Goal: Task Accomplishment & Management: Use online tool/utility

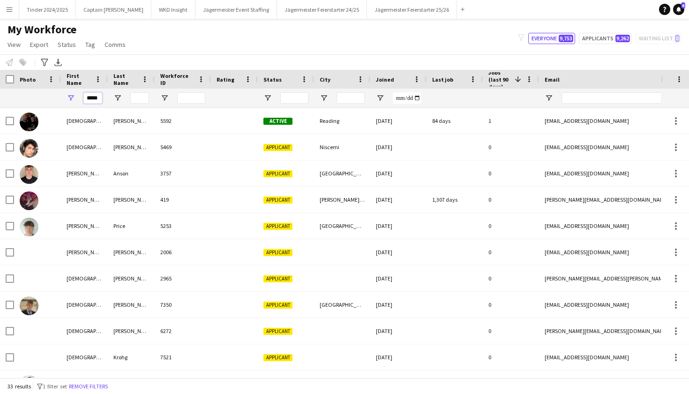
drag, startPoint x: 98, startPoint y: 100, endPoint x: 84, endPoint y: 99, distance: 14.6
click at [84, 100] on input "*****" at bounding box center [92, 97] width 19 height 11
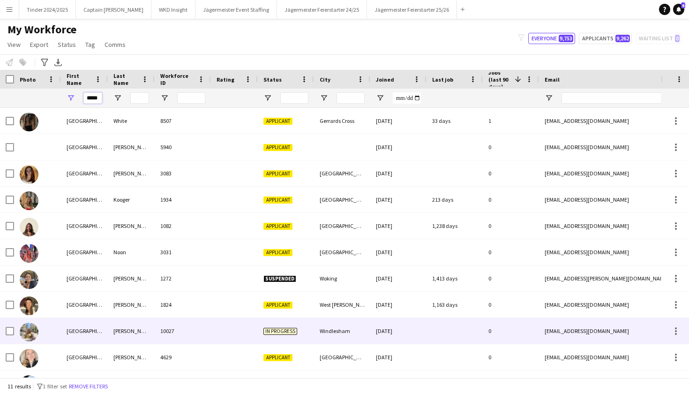
type input "*****"
click at [198, 337] on div "10027" at bounding box center [183, 331] width 56 height 26
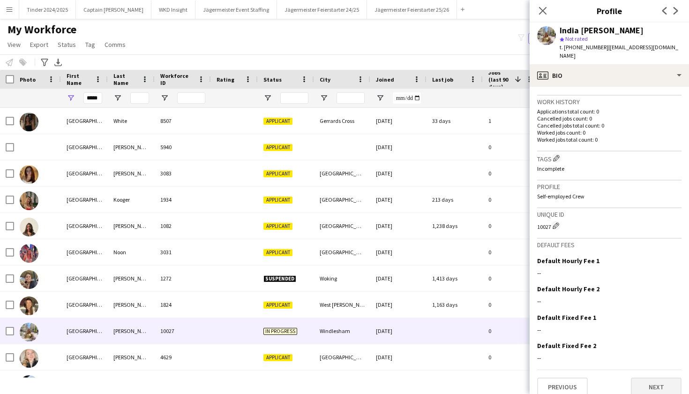
scroll to position [221, 0]
click at [656, 381] on button "Next" at bounding box center [656, 387] width 51 height 19
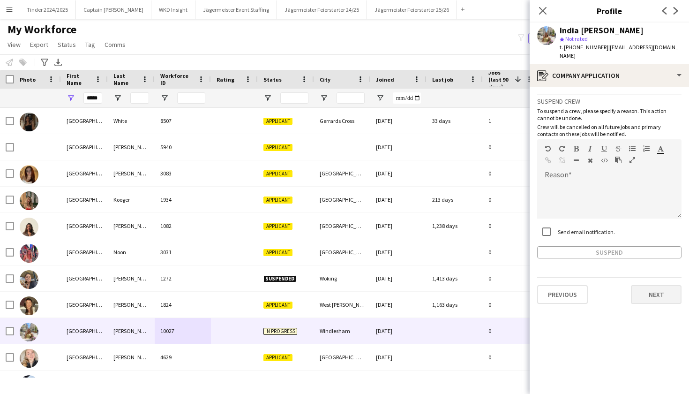
click at [655, 292] on button "Next" at bounding box center [656, 294] width 51 height 19
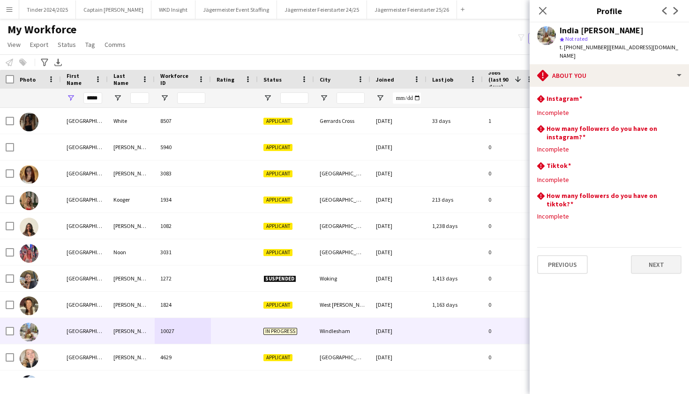
click at [649, 255] on button "Next" at bounding box center [656, 264] width 51 height 19
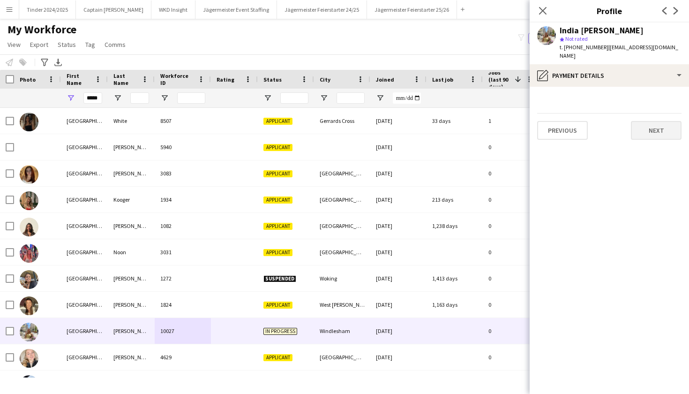
click at [664, 122] on button "Next" at bounding box center [656, 130] width 51 height 19
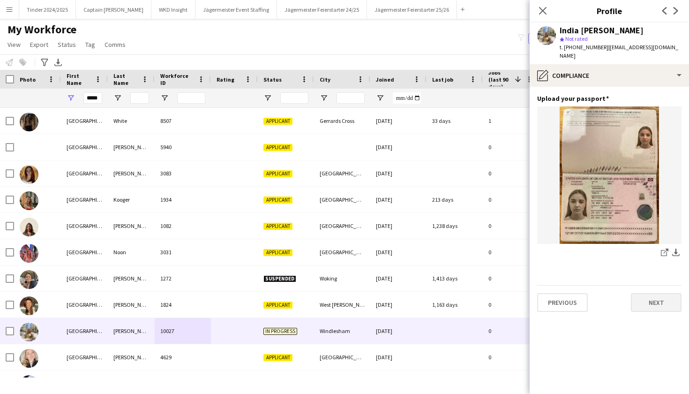
click at [640, 295] on button "Next" at bounding box center [656, 302] width 51 height 19
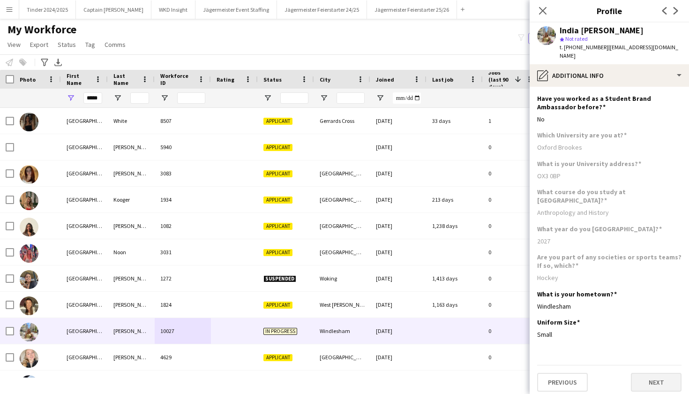
click at [642, 373] on button "Next" at bounding box center [656, 382] width 51 height 19
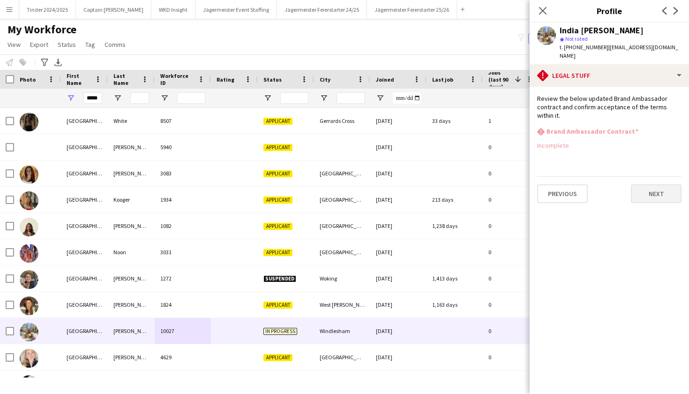
click at [648, 184] on button "Next" at bounding box center [656, 193] width 51 height 19
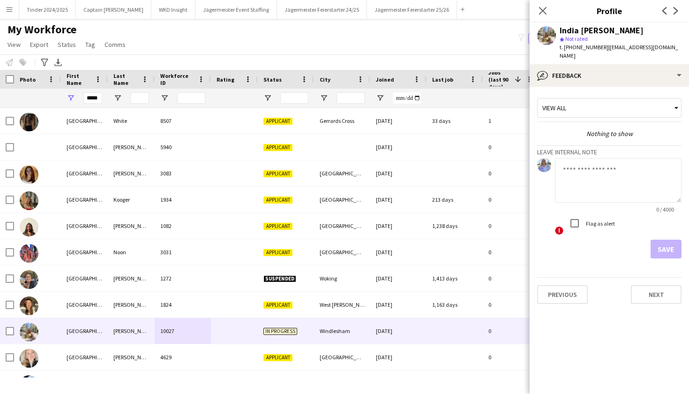
click at [478, 39] on div "My Workforce View Views Default view Deliveroo New view Update view Delete view…" at bounding box center [344, 39] width 689 height 32
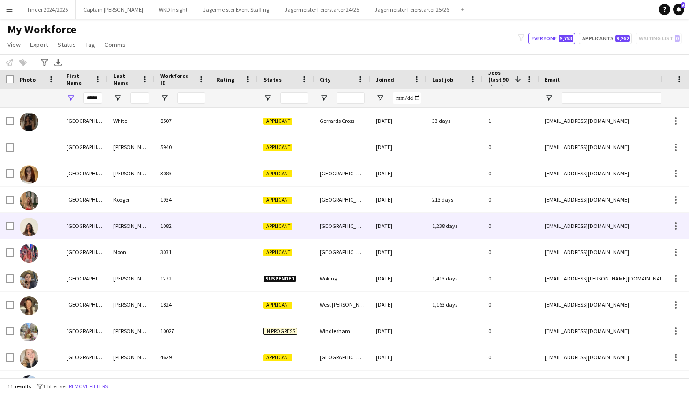
click at [62, 229] on div "[GEOGRAPHIC_DATA]" at bounding box center [84, 226] width 47 height 26
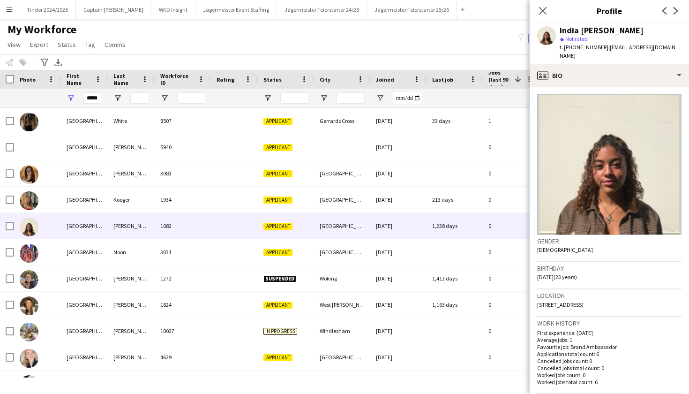
click at [489, 45] on div "My Workforce View Views Default view Deliveroo New view Update view Delete view…" at bounding box center [344, 39] width 689 height 32
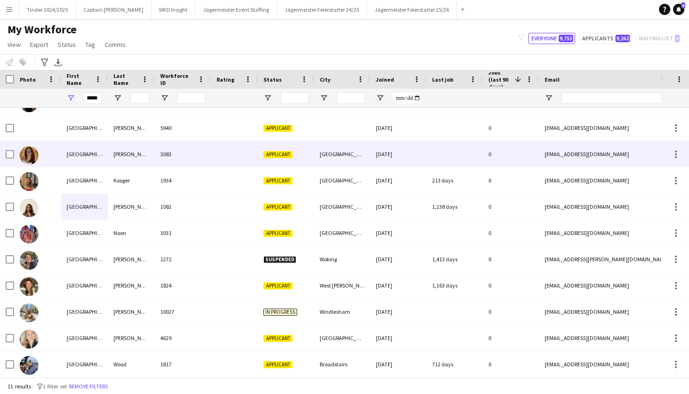
scroll to position [19, 0]
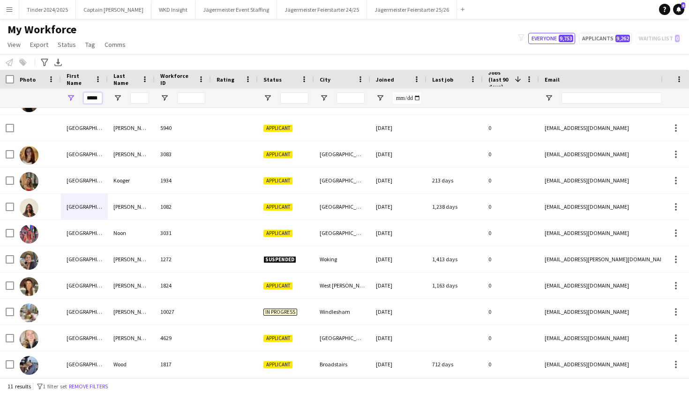
drag, startPoint x: 98, startPoint y: 98, endPoint x: 75, endPoint y: 96, distance: 23.6
click at [75, 97] on div "*****" at bounding box center [84, 98] width 47 height 19
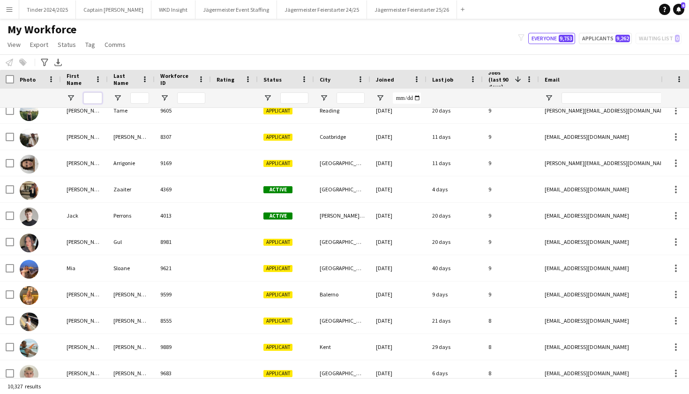
scroll to position [106, 0]
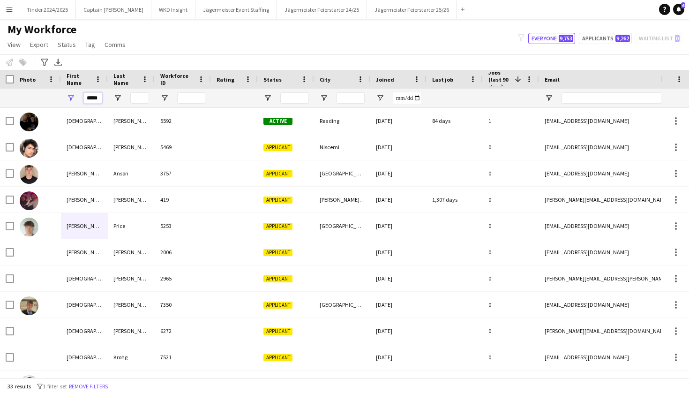
type input "*****"
drag, startPoint x: 81, startPoint y: 83, endPoint x: 138, endPoint y: 98, distance: 59.0
click at [138, 98] on input "Last Name Filter Input" at bounding box center [139, 97] width 19 height 11
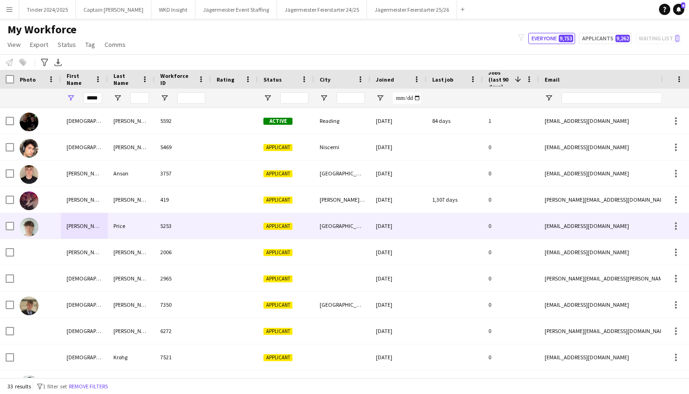
click at [129, 226] on div "Price" at bounding box center [131, 226] width 47 height 26
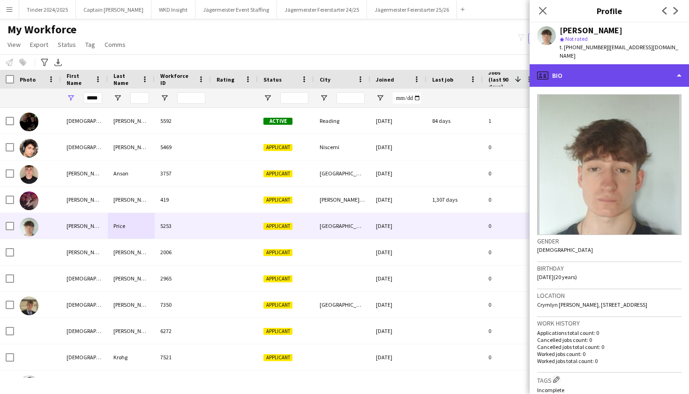
click at [677, 68] on div "profile Bio" at bounding box center [609, 75] width 159 height 23
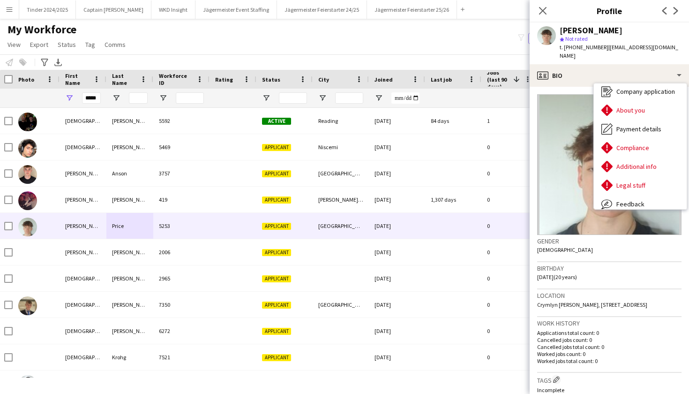
click at [468, 48] on div "My Workforce View Views Default view Deliveroo New view Update view Delete view…" at bounding box center [344, 39] width 689 height 32
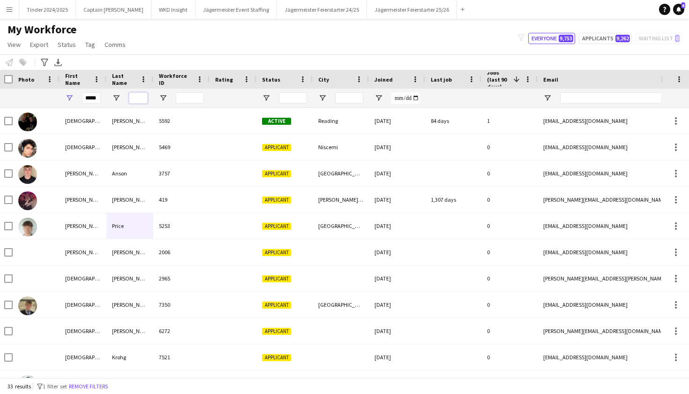
click at [139, 94] on input "Last Name Filter Input" at bounding box center [138, 97] width 19 height 11
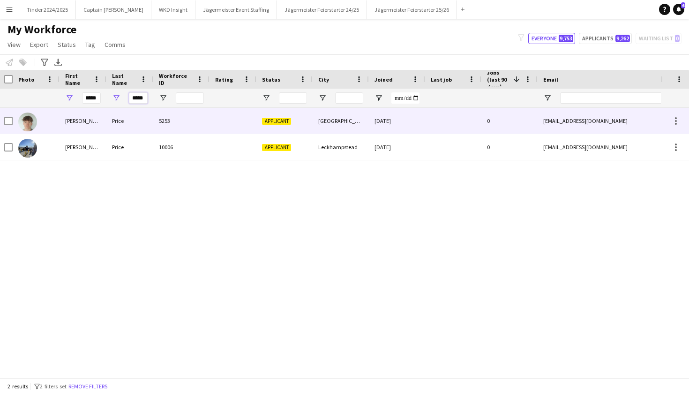
type input "*****"
click at [87, 124] on div "[PERSON_NAME]" at bounding box center [83, 121] width 47 height 26
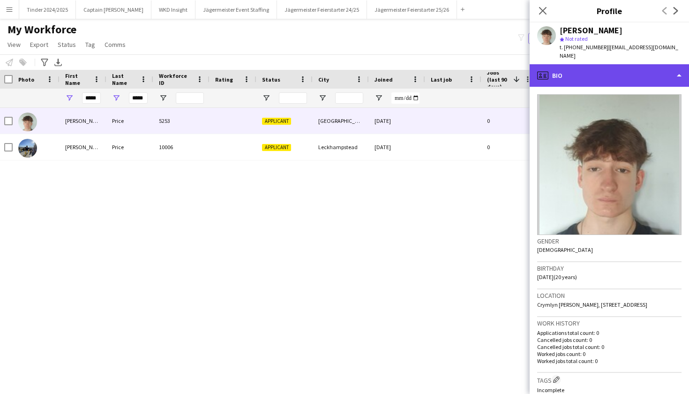
click at [663, 65] on div "profile Bio" at bounding box center [609, 75] width 159 height 23
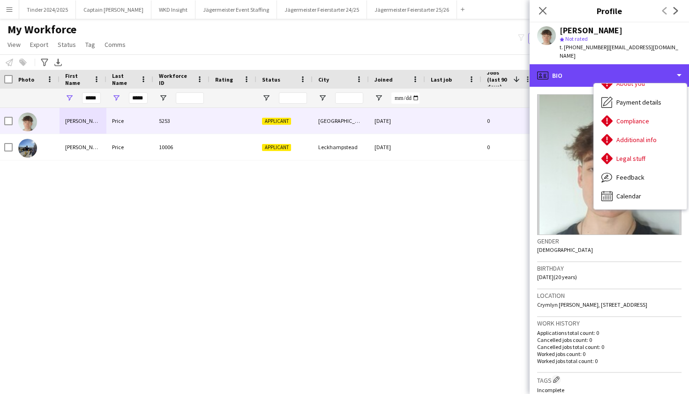
scroll to position [51, 0]
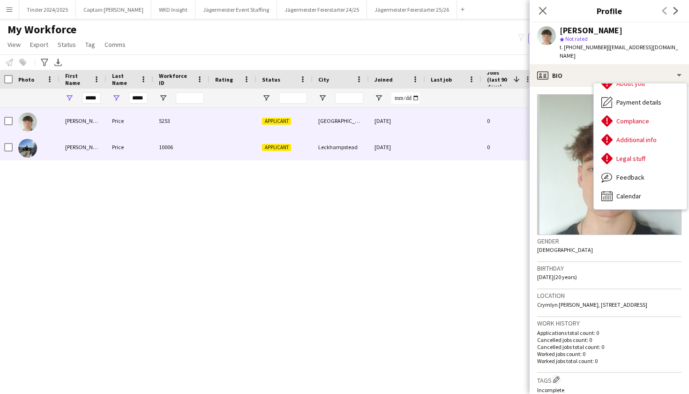
click at [276, 151] on div "Applicant" at bounding box center [285, 147] width 56 height 26
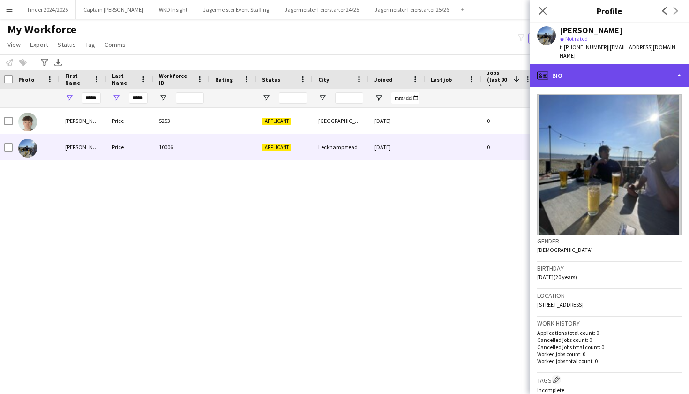
click at [668, 64] on div "profile Bio" at bounding box center [609, 75] width 159 height 23
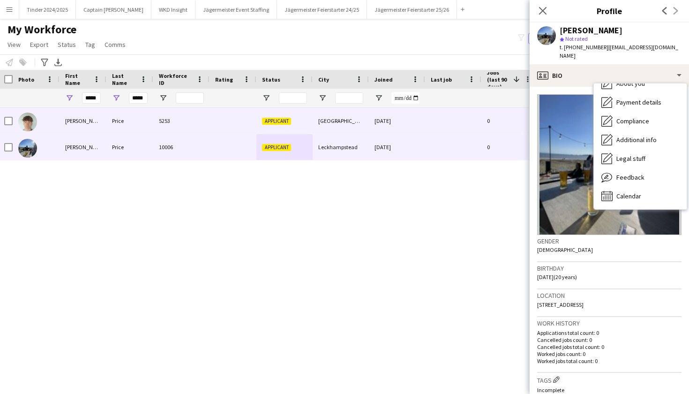
click at [41, 123] on div at bounding box center [36, 121] width 47 height 26
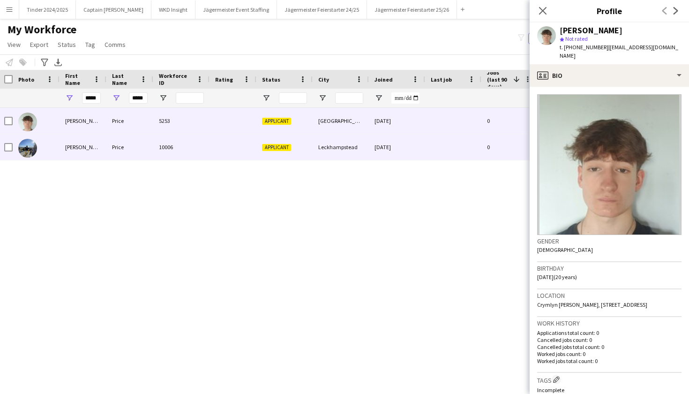
click at [52, 155] on div at bounding box center [36, 147] width 47 height 26
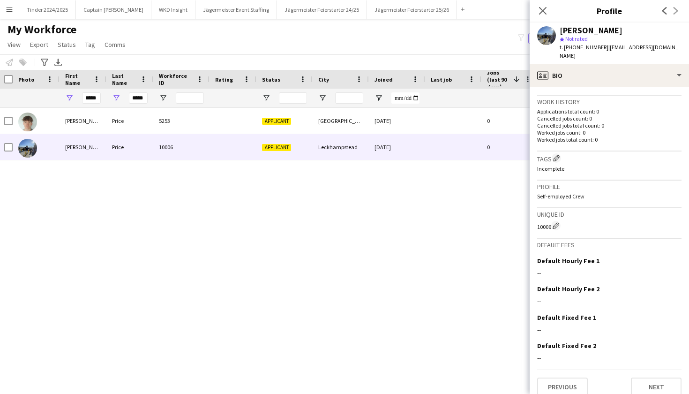
scroll to position [221, 0]
click at [652, 381] on button "Next" at bounding box center [656, 387] width 51 height 19
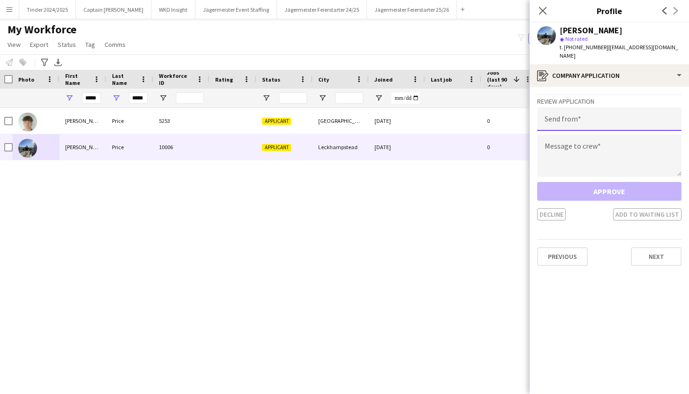
click at [644, 107] on input "email" at bounding box center [609, 118] width 144 height 23
type input "**********"
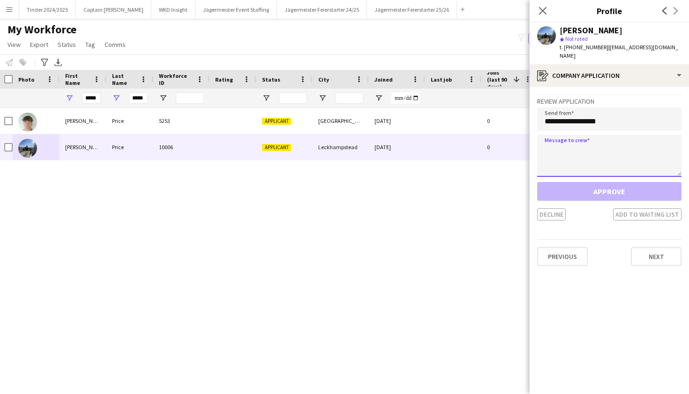
click at [644, 135] on textarea at bounding box center [609, 156] width 144 height 42
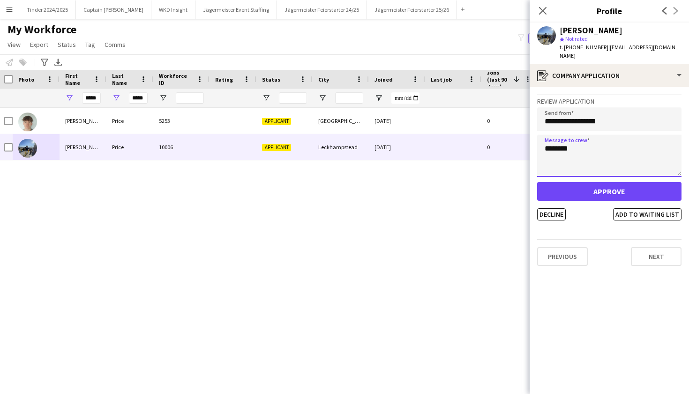
type textarea "********"
click at [669, 182] on button "Approve" at bounding box center [609, 191] width 144 height 19
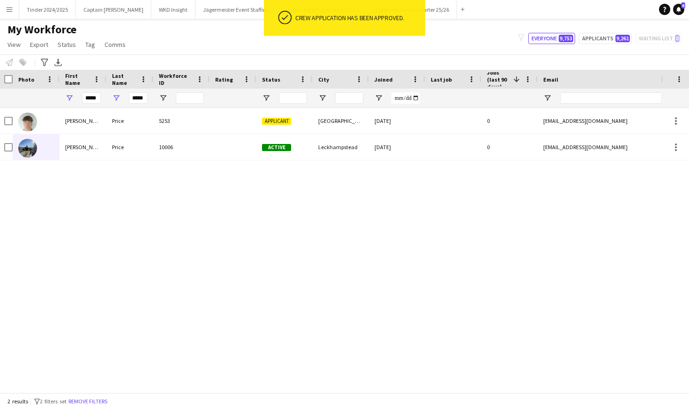
scroll to position [0, 0]
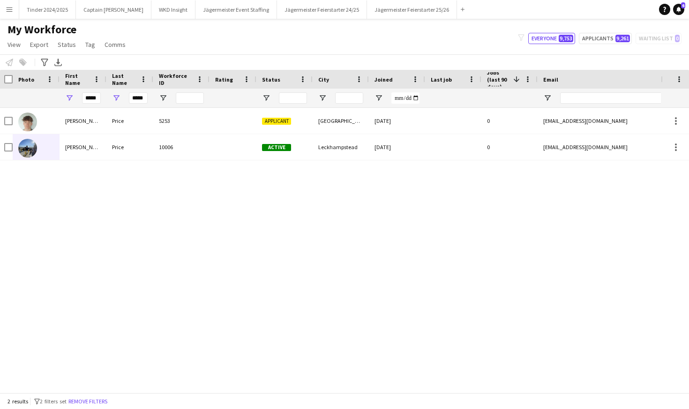
click at [244, 62] on div "Notify workforce Add to tag Select at least one crew to tag him or her. Advance…" at bounding box center [344, 61] width 689 height 15
click at [396, 17] on button "Jägermeister Feierstarter 25/26 Close" at bounding box center [412, 9] width 90 height 18
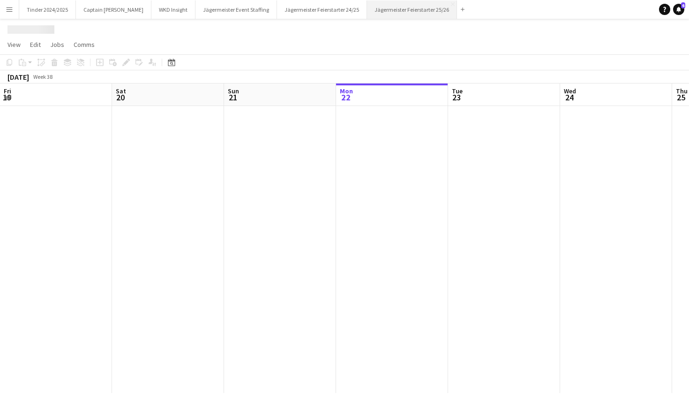
scroll to position [0, 224]
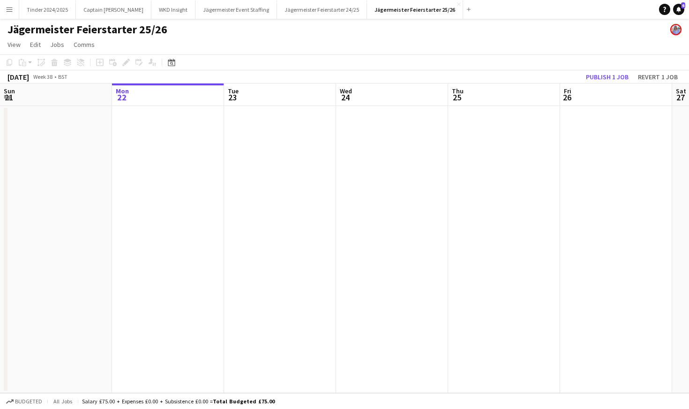
click at [153, 154] on app-date-cell at bounding box center [168, 249] width 112 height 287
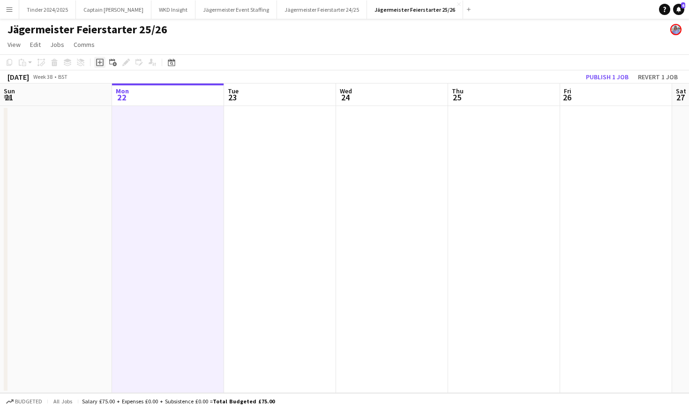
click at [97, 63] on icon at bounding box center [100, 63] width 8 height 8
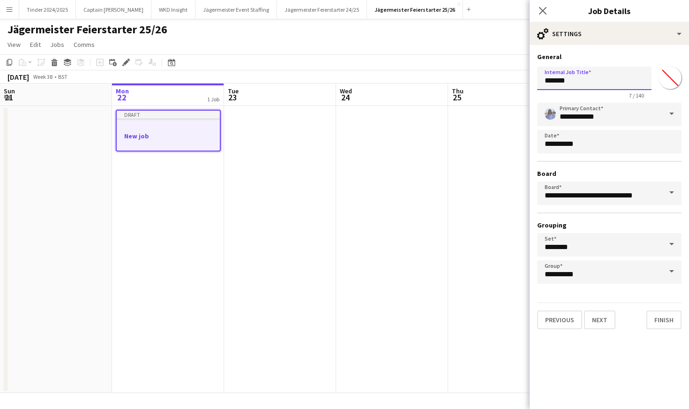
drag, startPoint x: 587, startPoint y: 80, endPoint x: 539, endPoint y: 77, distance: 48.4
click at [539, 78] on input "*******" at bounding box center [594, 78] width 114 height 23
click at [369, 55] on app-toolbar "Copy Paste Paste Command V Paste with crew Command Shift V Paste linked Job [GE…" at bounding box center [344, 62] width 689 height 16
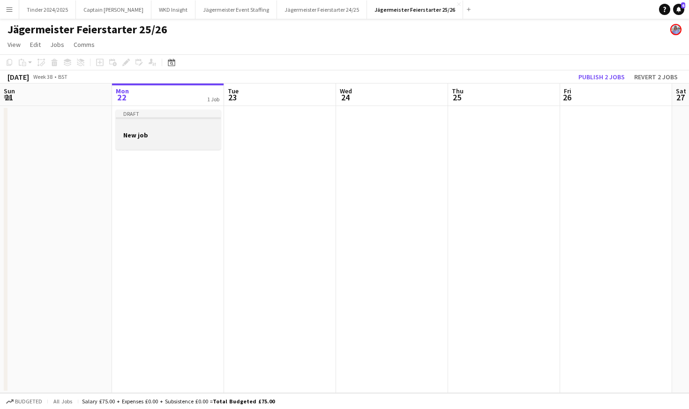
click at [140, 116] on div "Draft" at bounding box center [168, 114] width 105 height 8
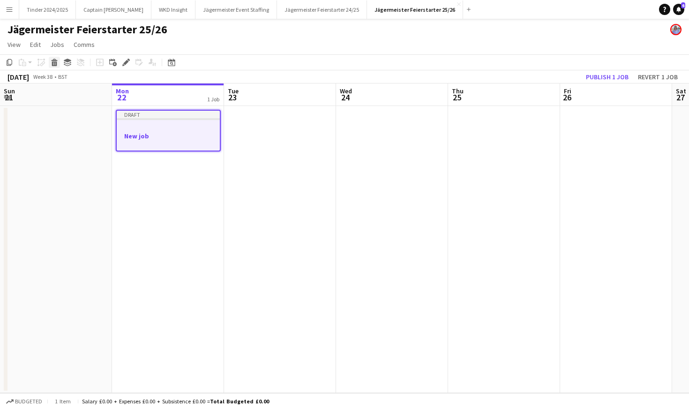
click at [57, 60] on icon at bounding box center [54, 60] width 6 height 2
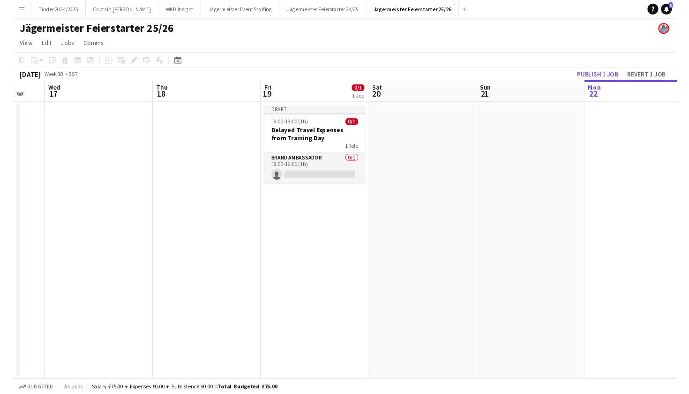
scroll to position [0, 294]
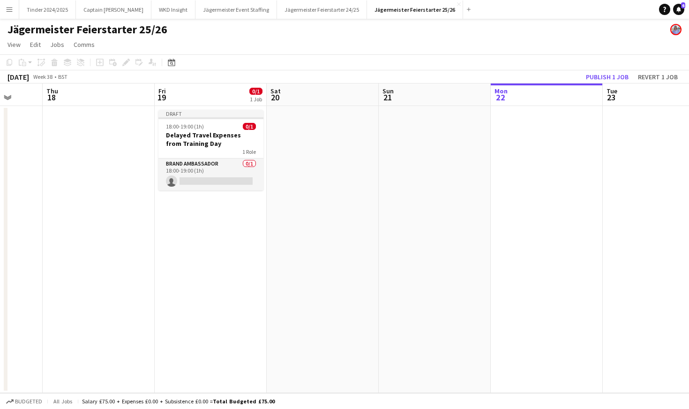
click at [191, 158] on div "Brand Ambassador 0/1 18:00-19:00 (1h) single-neutral-actions" at bounding box center [211, 174] width 105 height 32
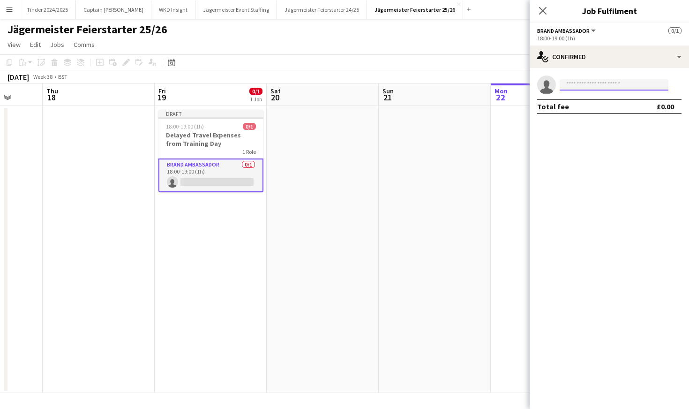
click at [591, 82] on input at bounding box center [614, 84] width 109 height 11
type input "********"
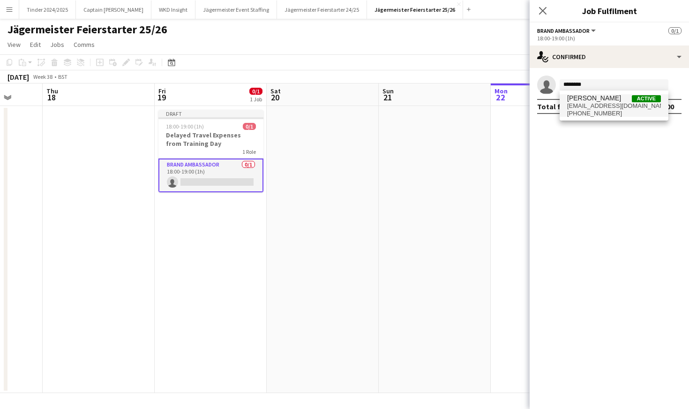
drag, startPoint x: 599, startPoint y: 100, endPoint x: 606, endPoint y: 107, distance: 9.9
click at [606, 107] on span "[EMAIL_ADDRESS][DOMAIN_NAME]" at bounding box center [614, 106] width 94 height 8
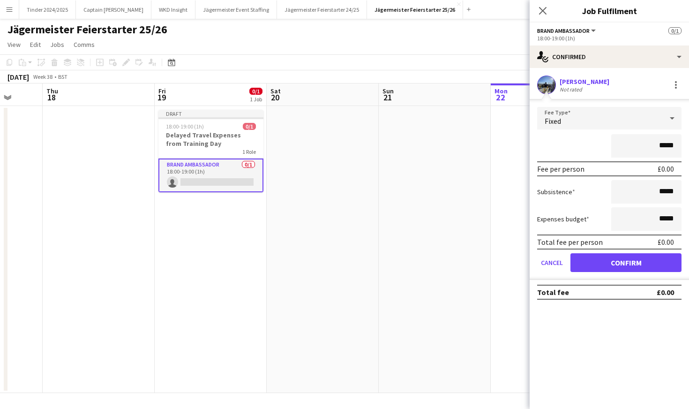
click at [600, 263] on button "Confirm" at bounding box center [626, 262] width 111 height 19
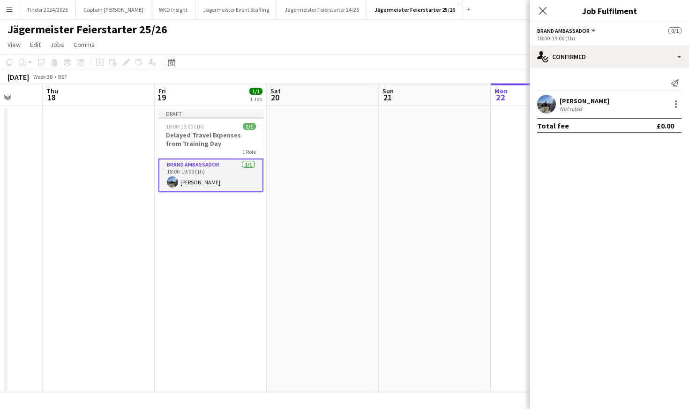
click at [228, 199] on app-date-cell "Draft 18:00-19:00 (1h) 1/1 Delayed Travel Expenses from Training Day 1 Role Bra…" at bounding box center [211, 249] width 112 height 287
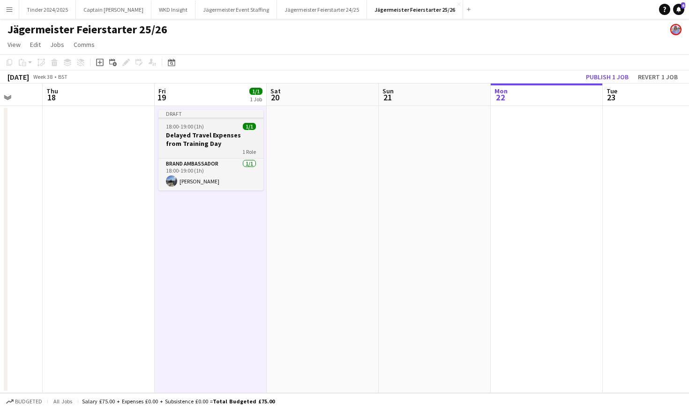
click at [214, 122] on app-job-card "Draft 18:00-19:00 (1h) 1/1 Delayed Travel Expenses from Training Day 1 Role Bra…" at bounding box center [211, 150] width 105 height 81
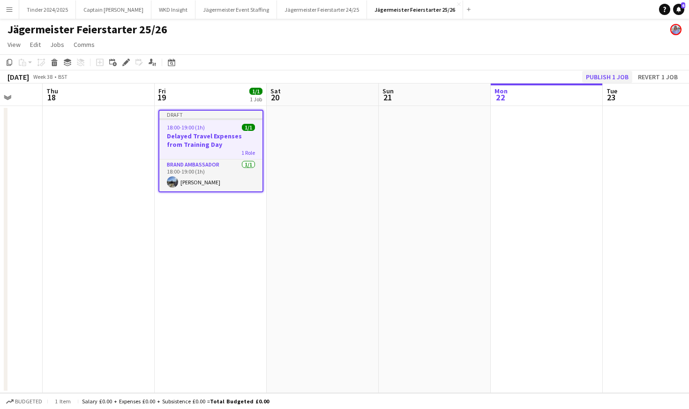
click at [606, 77] on button "Publish 1 job" at bounding box center [607, 77] width 50 height 12
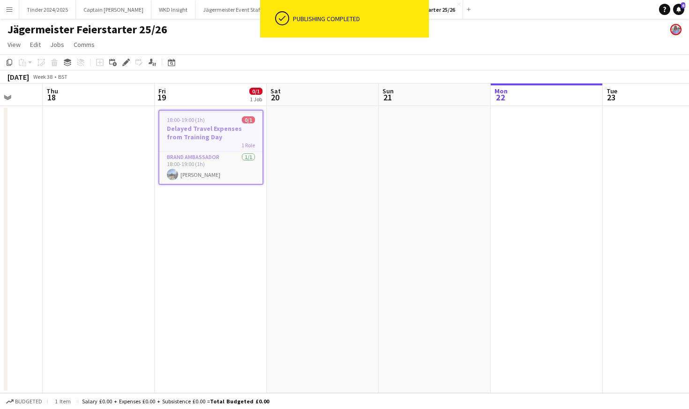
click at [234, 221] on app-date-cell "18:00-19:00 (1h) 0/1 Delayed Travel Expenses from Training Day 1 Role Brand Amb…" at bounding box center [211, 249] width 112 height 287
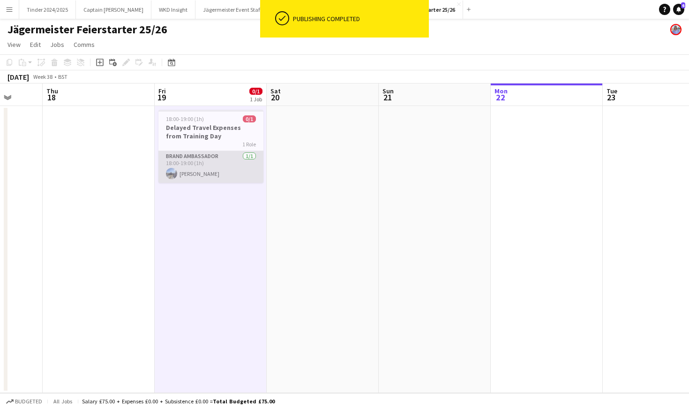
click at [209, 158] on app-card-role "Brand Ambassador [DATE] 18:00-19:00 (1h) [PERSON_NAME]" at bounding box center [211, 167] width 105 height 32
